Goal: Information Seeking & Learning: Find specific fact

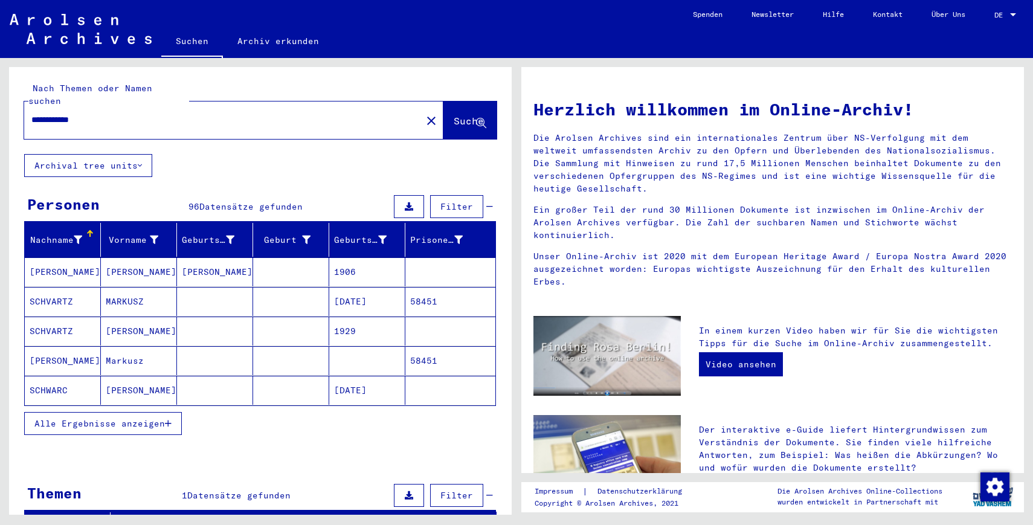
click at [221, 114] on input "**********" at bounding box center [219, 120] width 376 height 13
type input "**********"
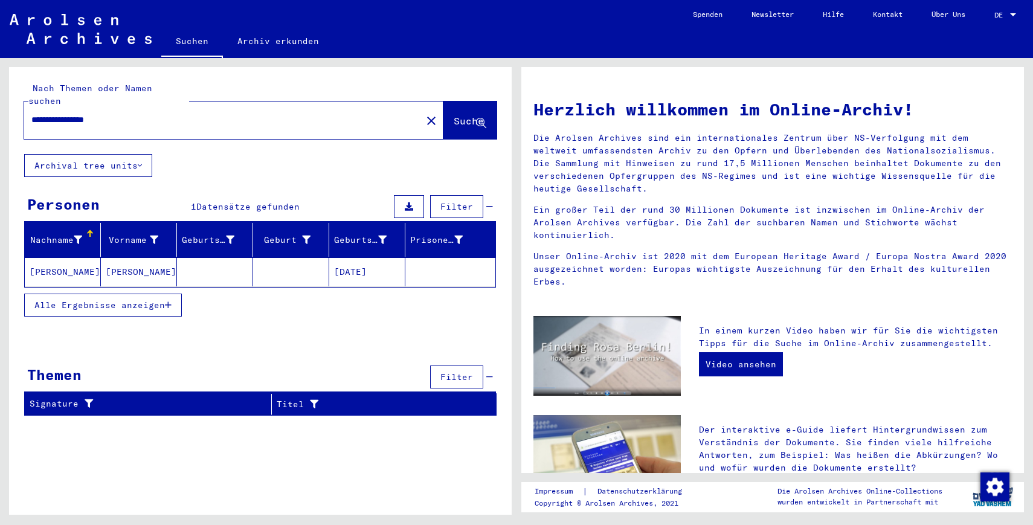
click at [260, 257] on mat-cell at bounding box center [291, 271] width 76 height 29
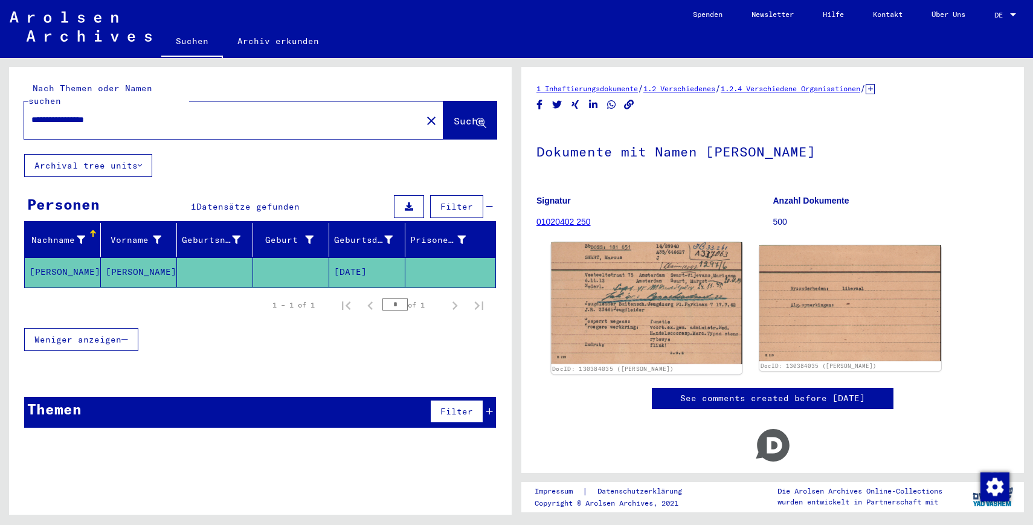
click at [639, 307] on img at bounding box center [646, 302] width 191 height 121
